Goal: Task Accomplishment & Management: Use online tool/utility

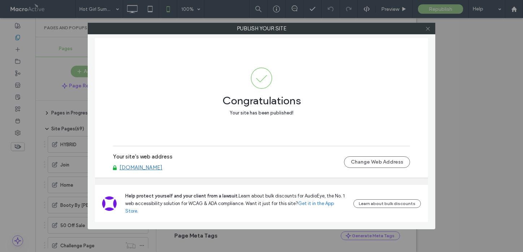
click at [430, 30] on icon at bounding box center [427, 28] width 5 height 5
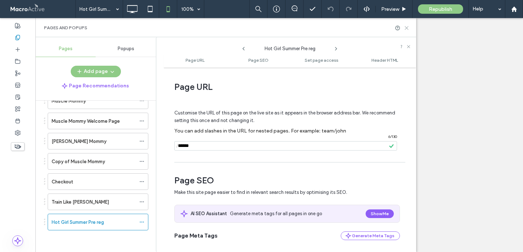
click at [407, 27] on icon at bounding box center [406, 27] width 5 height 5
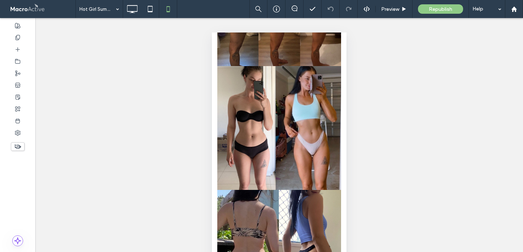
scroll to position [1524, 0]
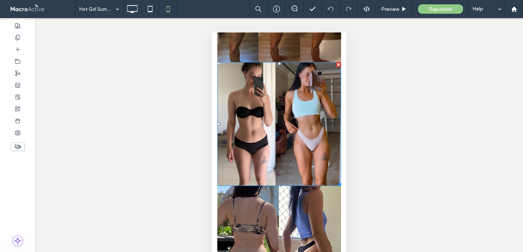
click at [248, 131] on img at bounding box center [279, 124] width 124 height 124
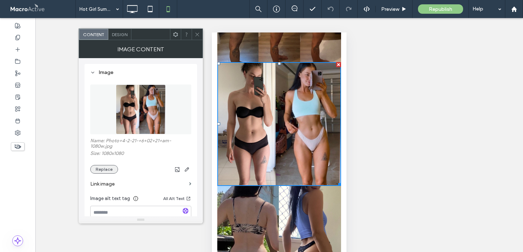
click at [103, 172] on button "Replace" at bounding box center [104, 169] width 28 height 9
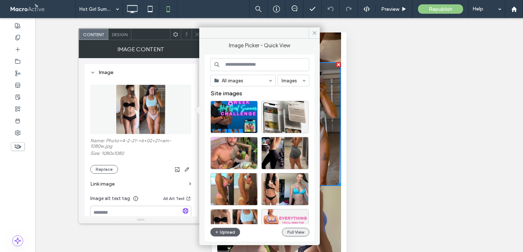
click at [293, 232] on button "Full View" at bounding box center [295, 232] width 27 height 9
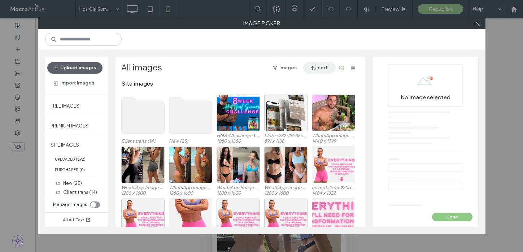
click at [322, 69] on button "sort" at bounding box center [319, 68] width 32 height 12
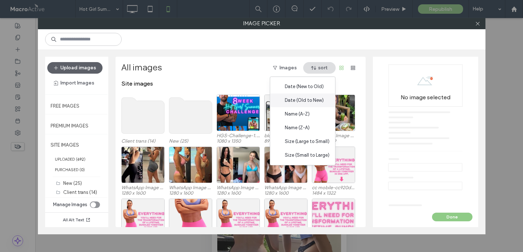
click at [308, 100] on span "Date (Old to New)" at bounding box center [304, 100] width 39 height 7
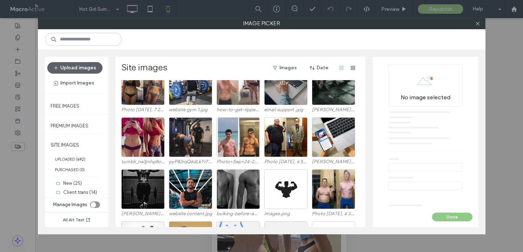
scroll to position [692, 0]
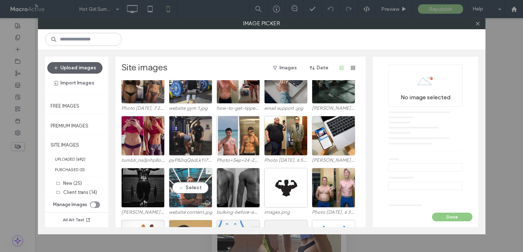
click at [190, 181] on div "Select" at bounding box center [190, 188] width 43 height 40
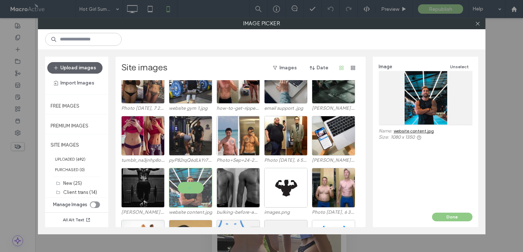
click at [436, 88] on div at bounding box center [426, 97] width 94 height 53
click at [478, 26] on icon at bounding box center [477, 23] width 5 height 5
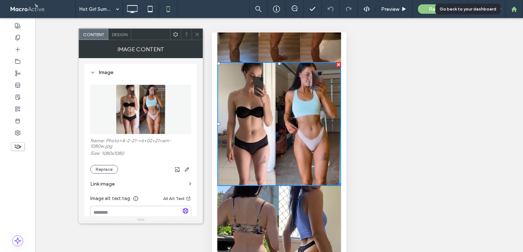
click at [516, 6] on icon at bounding box center [514, 9] width 6 height 6
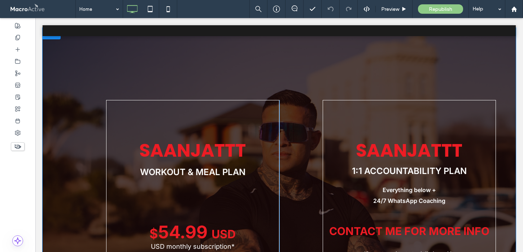
scroll to position [1032, 0]
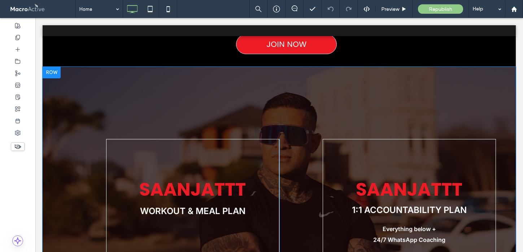
click at [50, 70] on div at bounding box center [52, 73] width 18 height 12
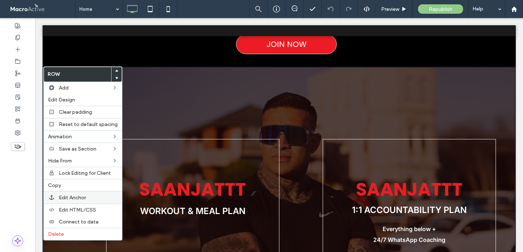
click at [79, 200] on span "Edit Anchor" at bounding box center [72, 198] width 27 height 6
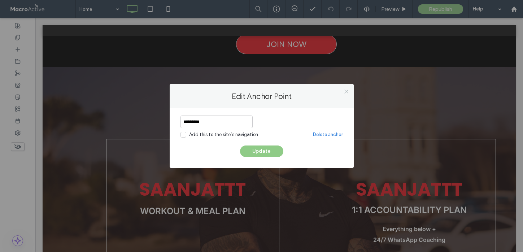
click at [348, 92] on icon at bounding box center [346, 91] width 5 height 5
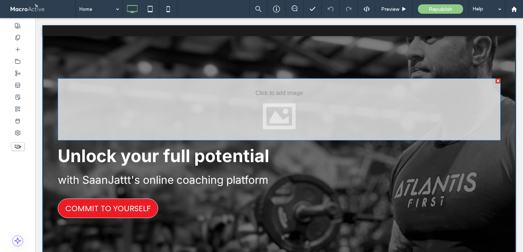
scroll to position [136, 0]
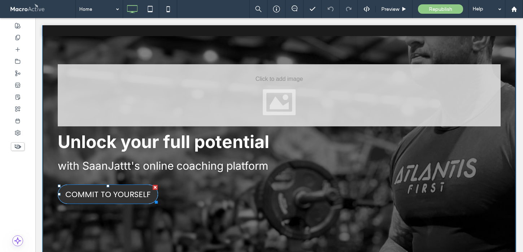
click at [102, 194] on span "COMMIT TO YOURSELF" at bounding box center [107, 194] width 85 height 19
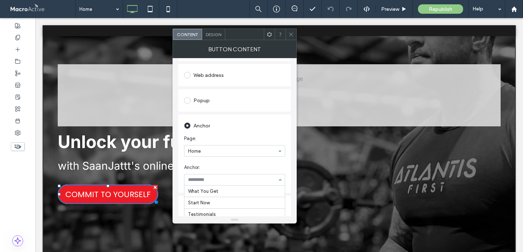
scroll to position [16, 0]
click at [291, 32] on icon at bounding box center [290, 34] width 5 height 5
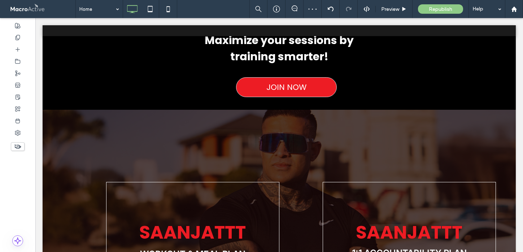
scroll to position [1013, 0]
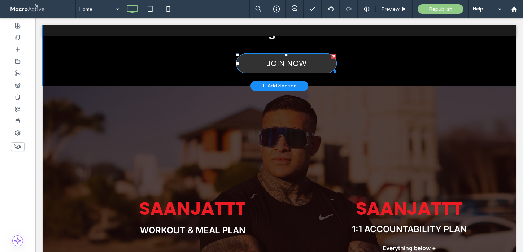
click at [295, 68] on span "JOIN NOW" at bounding box center [286, 63] width 40 height 19
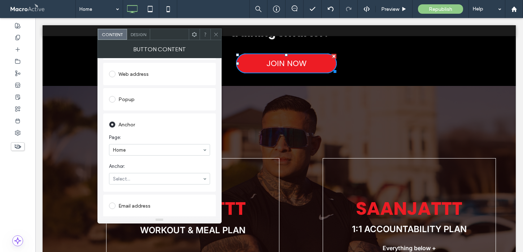
scroll to position [187, 0]
click at [216, 33] on icon at bounding box center [215, 34] width 5 height 5
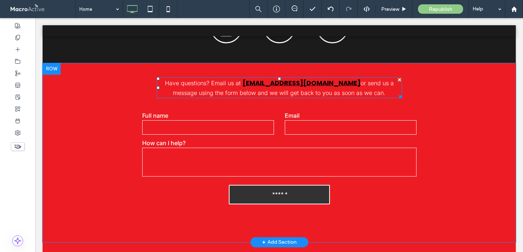
scroll to position [2866, 0]
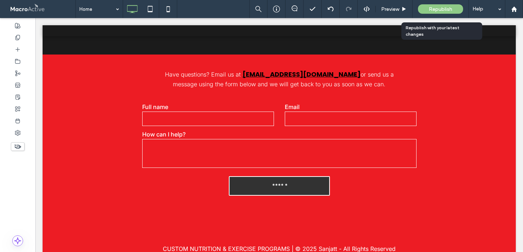
click at [434, 6] on span "Republish" at bounding box center [440, 9] width 23 height 6
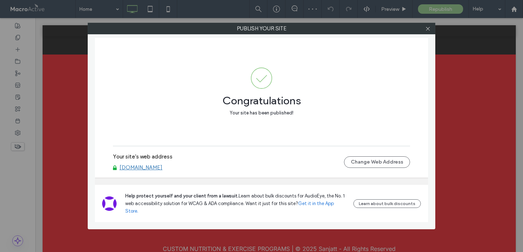
click at [147, 171] on link "www.saanjattt.com" at bounding box center [140, 167] width 43 height 6
